Goal: Check status: Check status

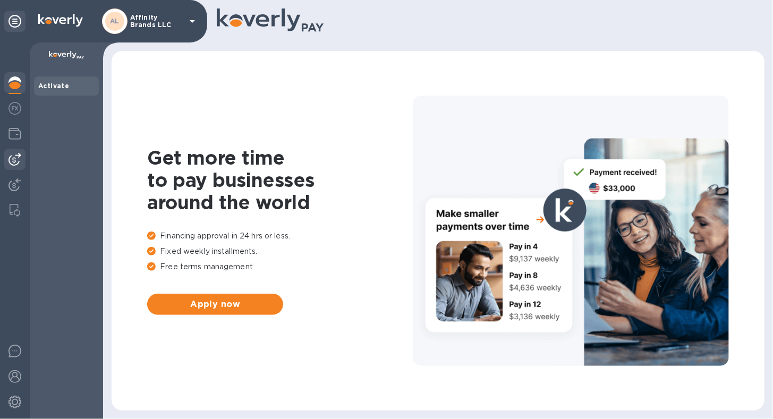
click at [10, 167] on div at bounding box center [14, 159] width 21 height 21
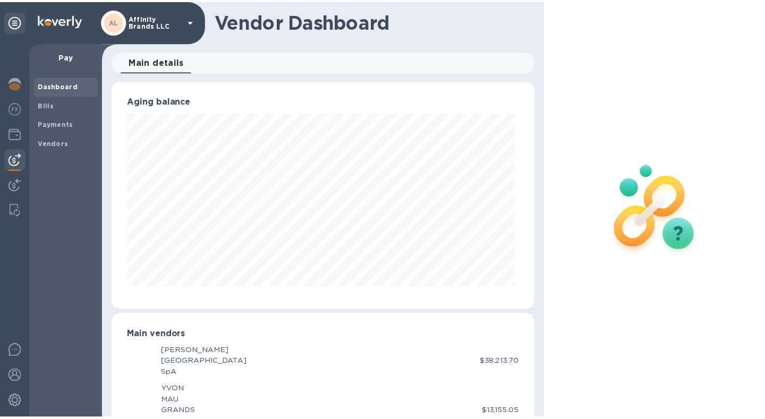
scroll to position [531318, 531124]
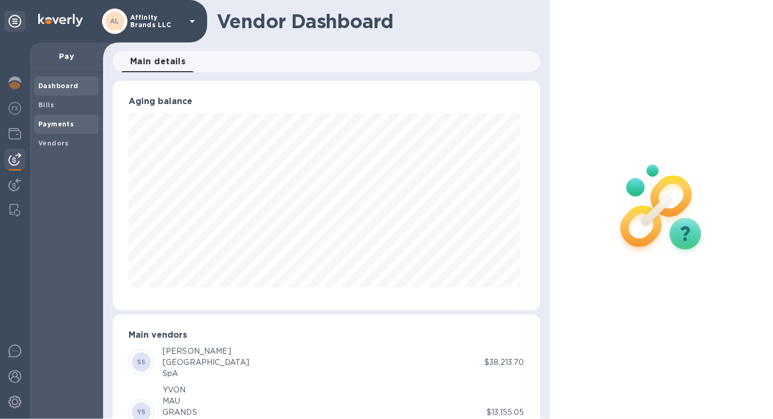
click at [49, 130] on div "Payments" at bounding box center [66, 124] width 65 height 19
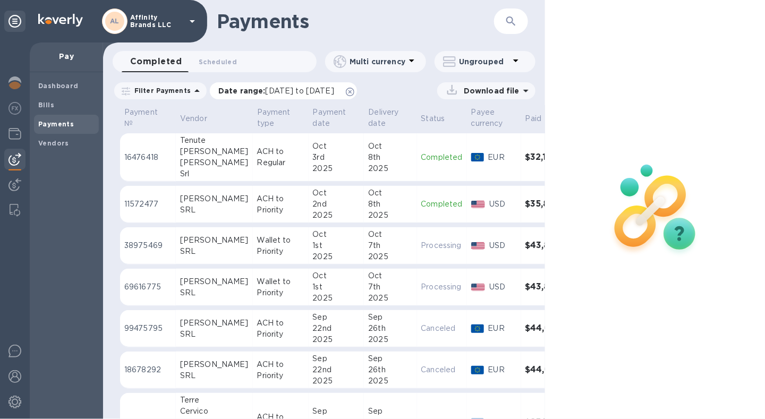
click at [279, 91] on span "[DATE] to [DATE]" at bounding box center [300, 91] width 69 height 9
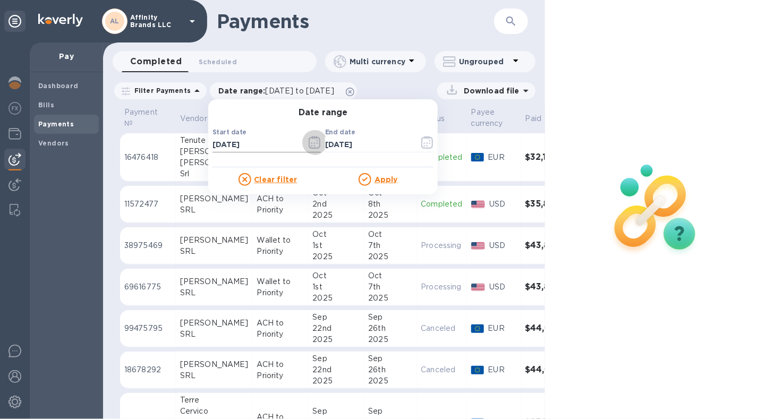
click at [311, 142] on icon "button" at bounding box center [315, 142] width 12 height 13
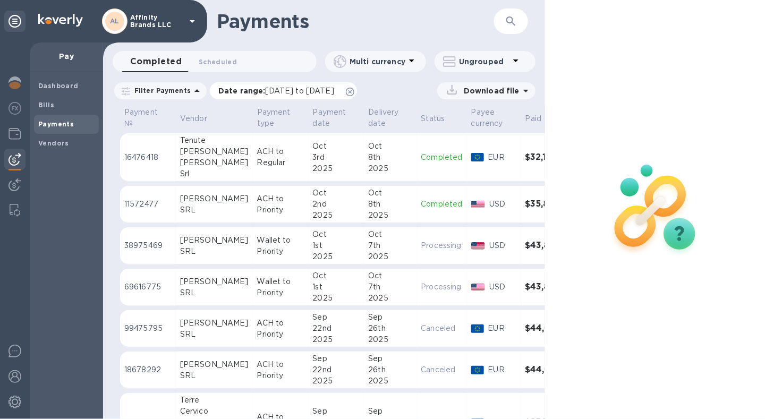
click at [286, 84] on div "Date range : [DATE] to [DATE]" at bounding box center [283, 90] width 147 height 17
click at [286, 96] on p "Date range : [DATE] to [DATE]" at bounding box center [278, 91] width 121 height 11
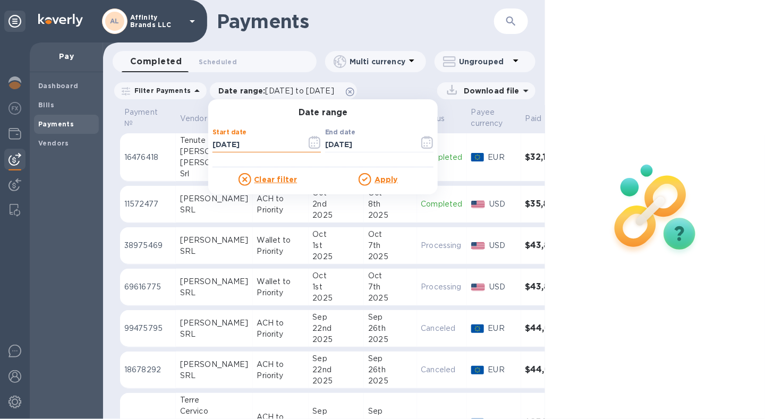
click at [257, 144] on input "[DATE]" at bounding box center [256, 145] width 86 height 16
type input "[DATE]"
click at [377, 180] on u "Apply" at bounding box center [386, 179] width 23 height 9
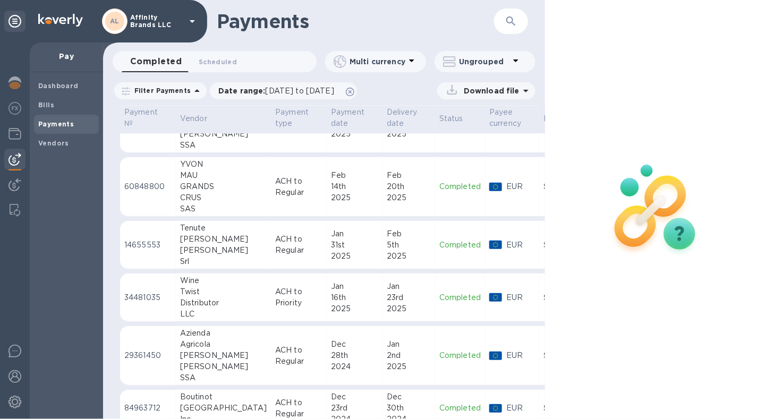
scroll to position [3542, 0]
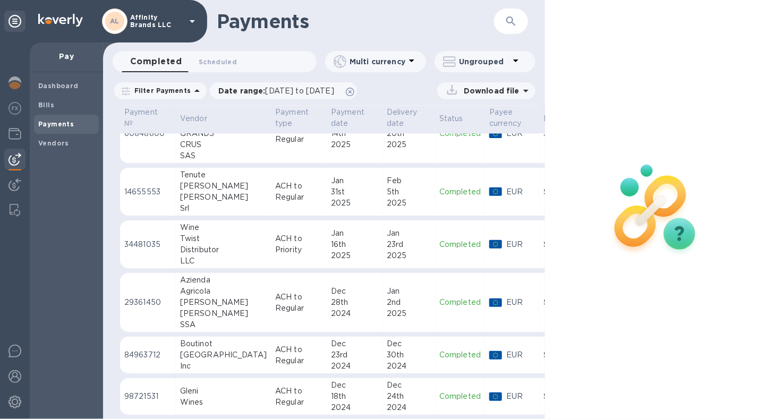
click at [220, 203] on div "Srl" at bounding box center [223, 208] width 87 height 11
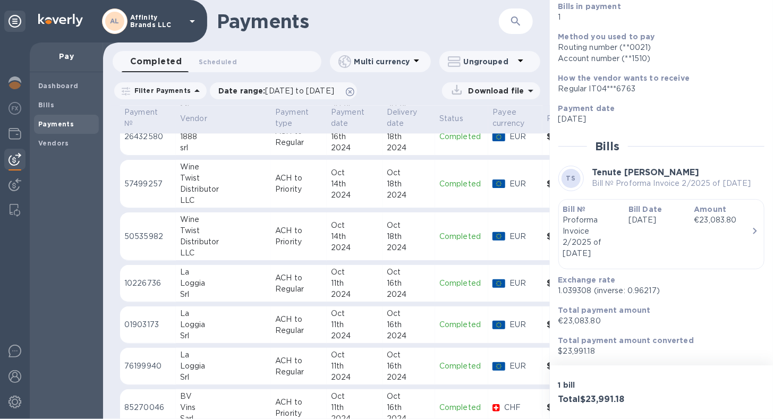
scroll to position [4730, 0]
